Goal: Transaction & Acquisition: Download file/media

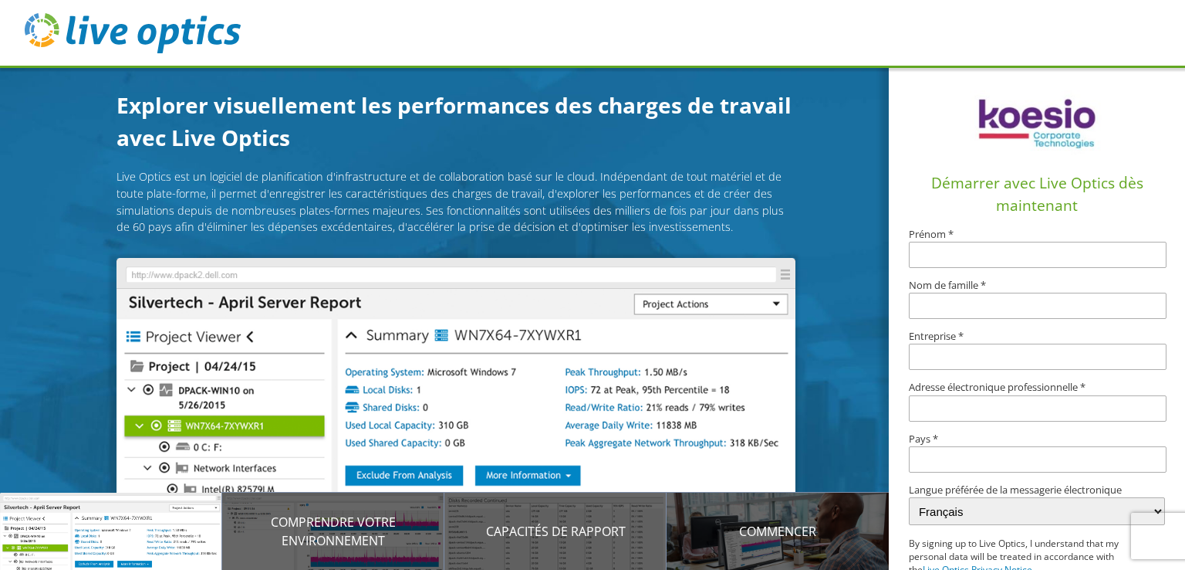
scroll to position [83, 0]
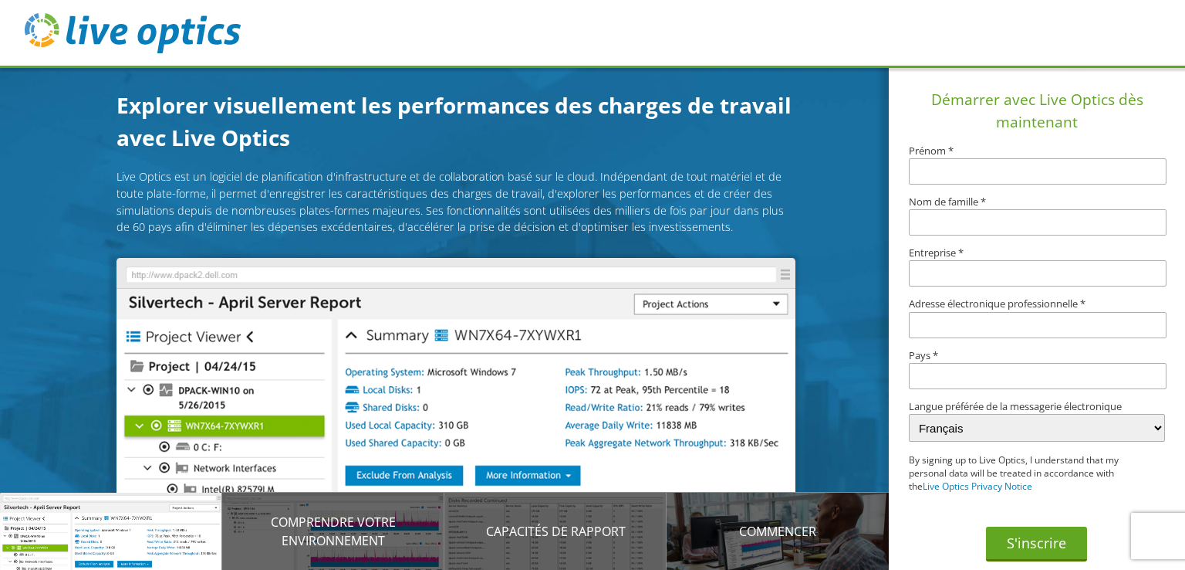
click at [972, 165] on input "text" at bounding box center [1037, 171] width 257 height 26
type input "Ali"
type input "BANNOUR"
type input "bannour789@gmail.com"
type input "[GEOGRAPHIC_DATA]"
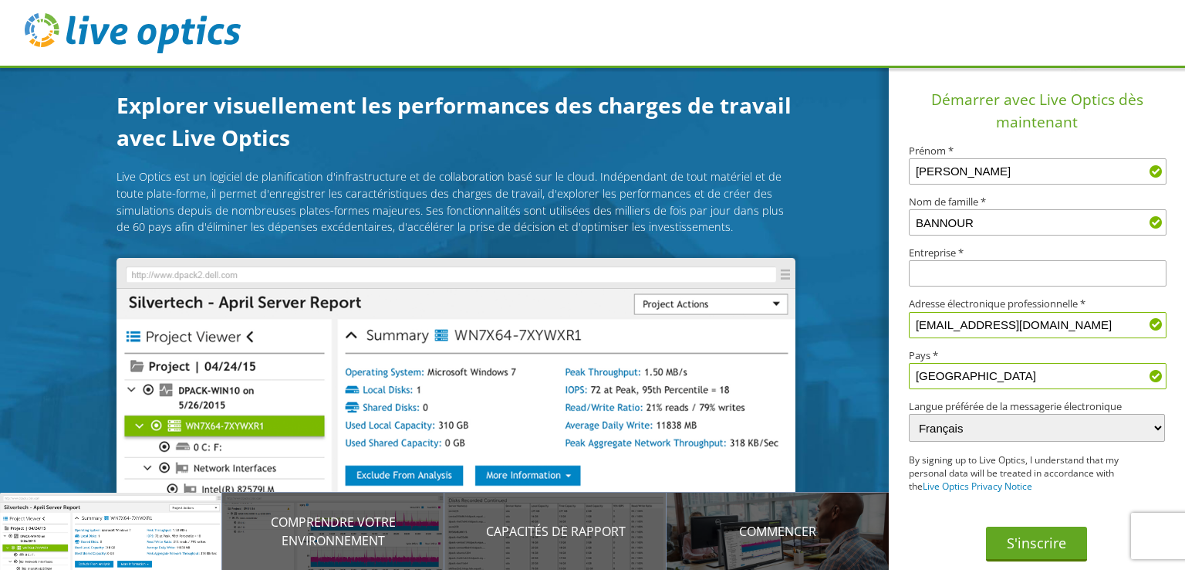
drag, startPoint x: 1060, startPoint y: 319, endPoint x: 766, endPoint y: 332, distance: 295.1
click at [766, 332] on div "Explorer visuellement les performances des charges de travail avec Live Optics …" at bounding box center [592, 285] width 1185 height 570
type input "ali.bannour@lacipav.fr"
click at [1032, 549] on button "S'inscrire" at bounding box center [1036, 543] width 101 height 35
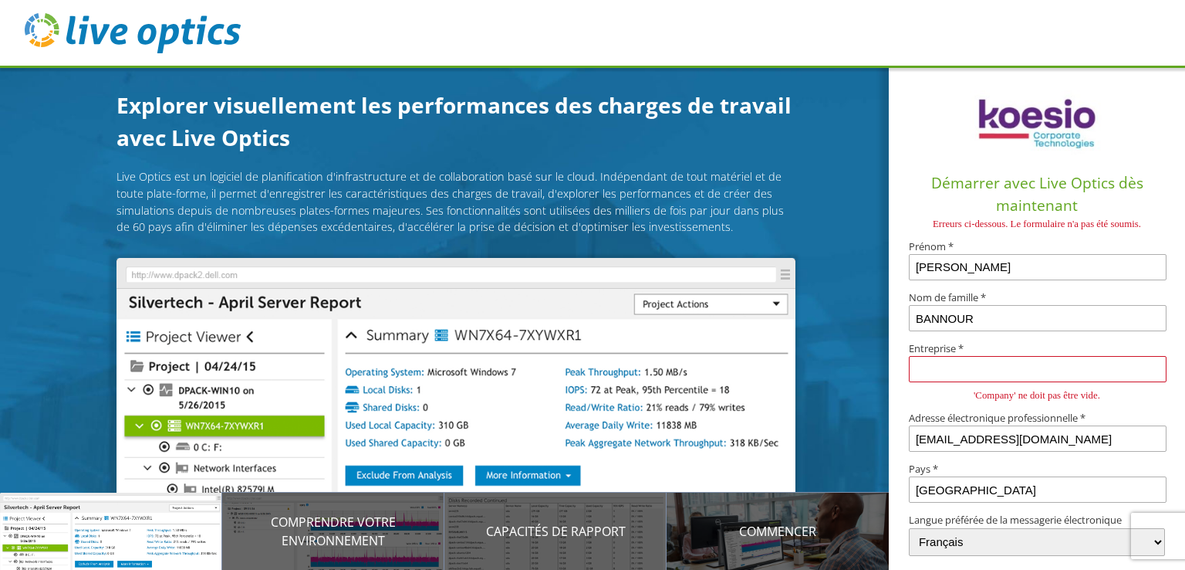
click at [1012, 377] on input "text" at bounding box center [1037, 369] width 257 height 26
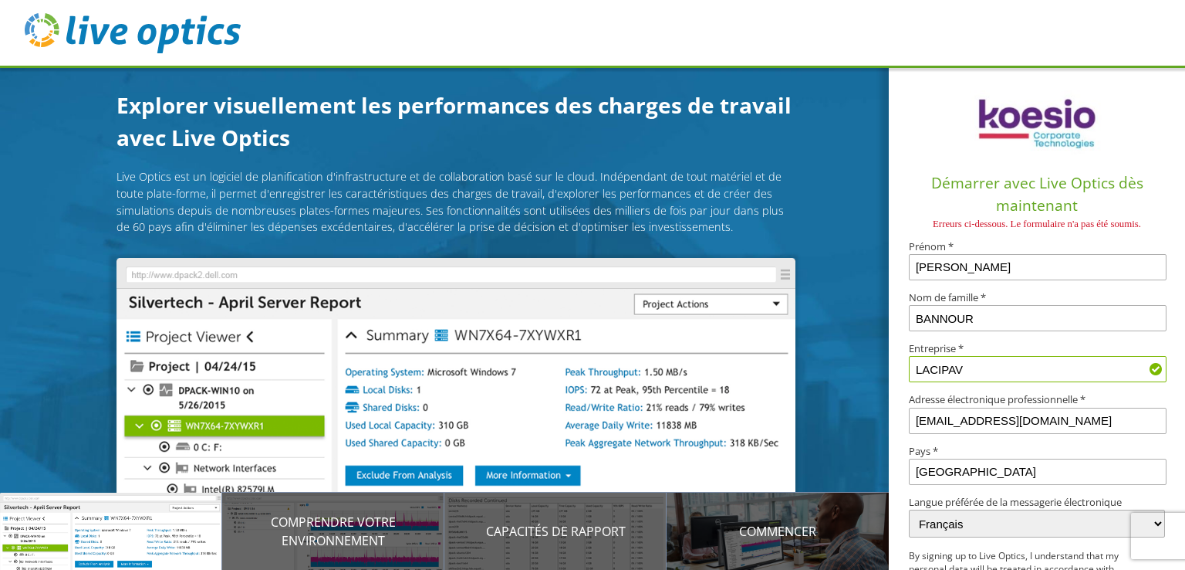
scroll to position [96, 0]
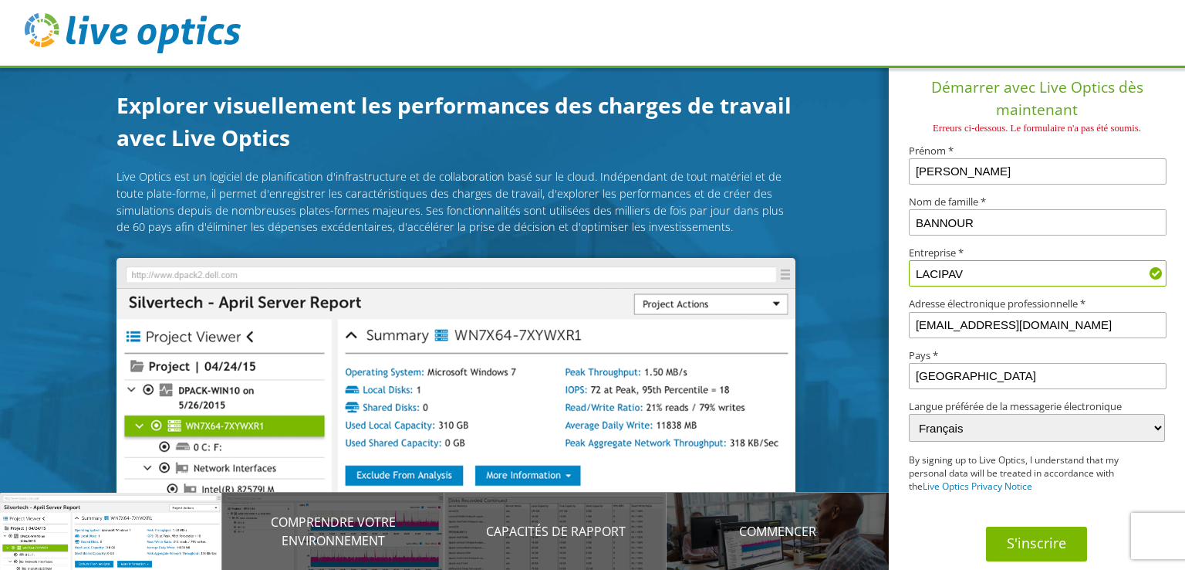
type input "LACIPAV"
click at [1009, 549] on button "S'inscrire" at bounding box center [1036, 543] width 101 height 35
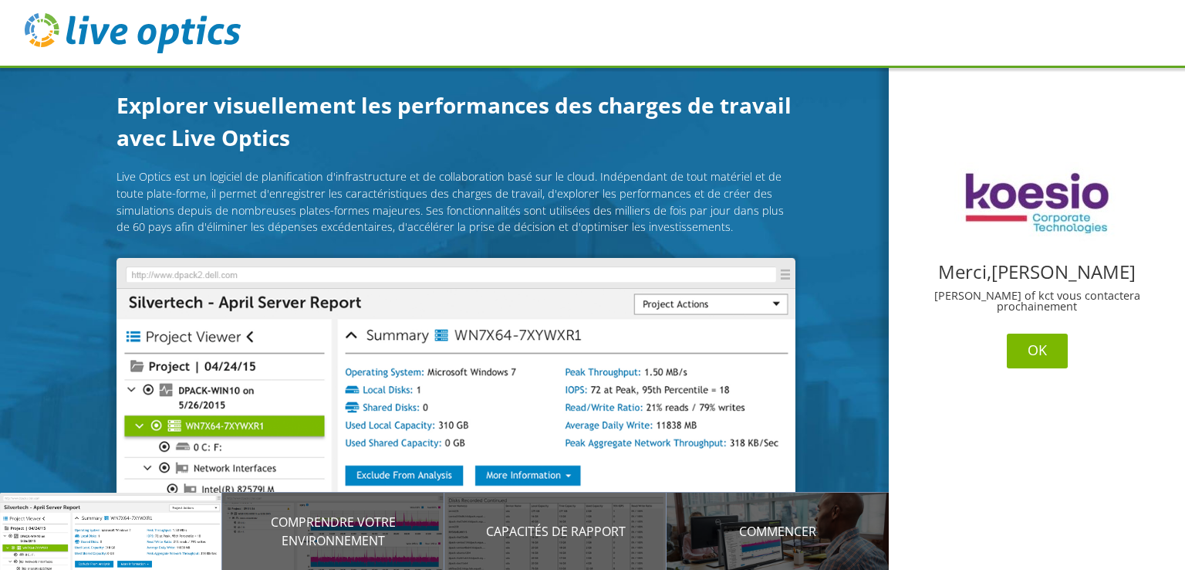
click at [1043, 343] on button "OK" at bounding box center [1037, 350] width 61 height 35
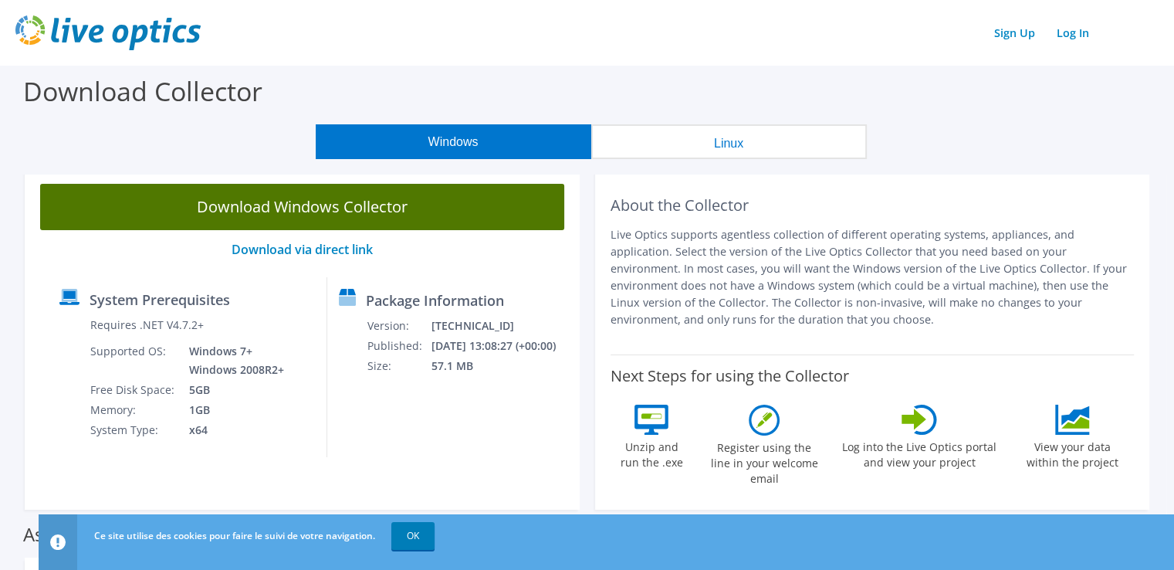
click at [417, 216] on link "Download Windows Collector" at bounding box center [302, 207] width 524 height 46
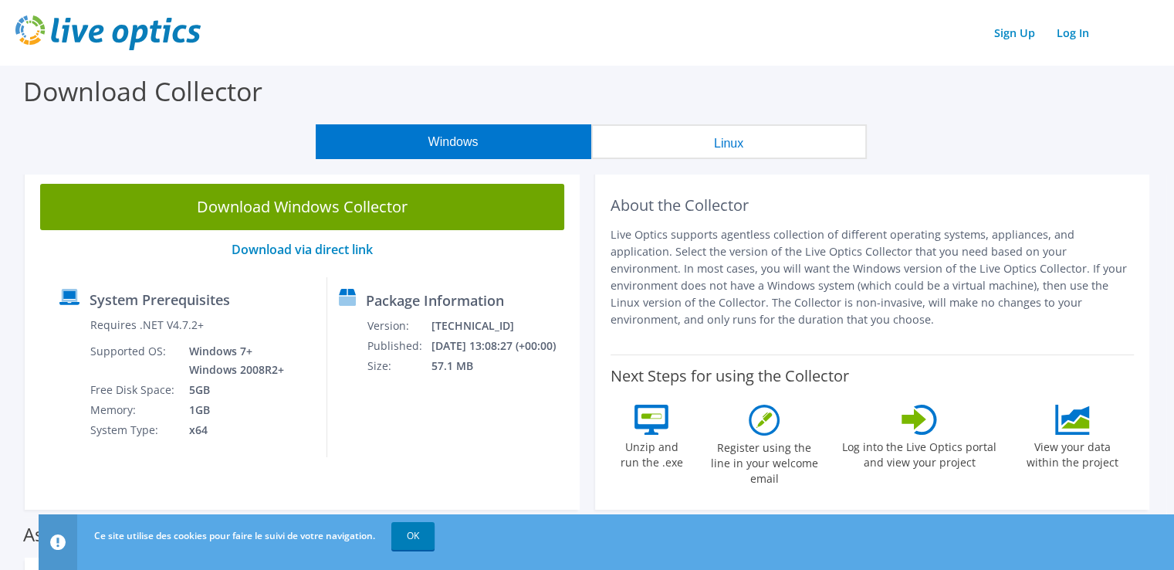
click at [1035, 111] on div "Download Collector" at bounding box center [587, 95] width 1158 height 59
